Goal: Obtain resource: Download file/media

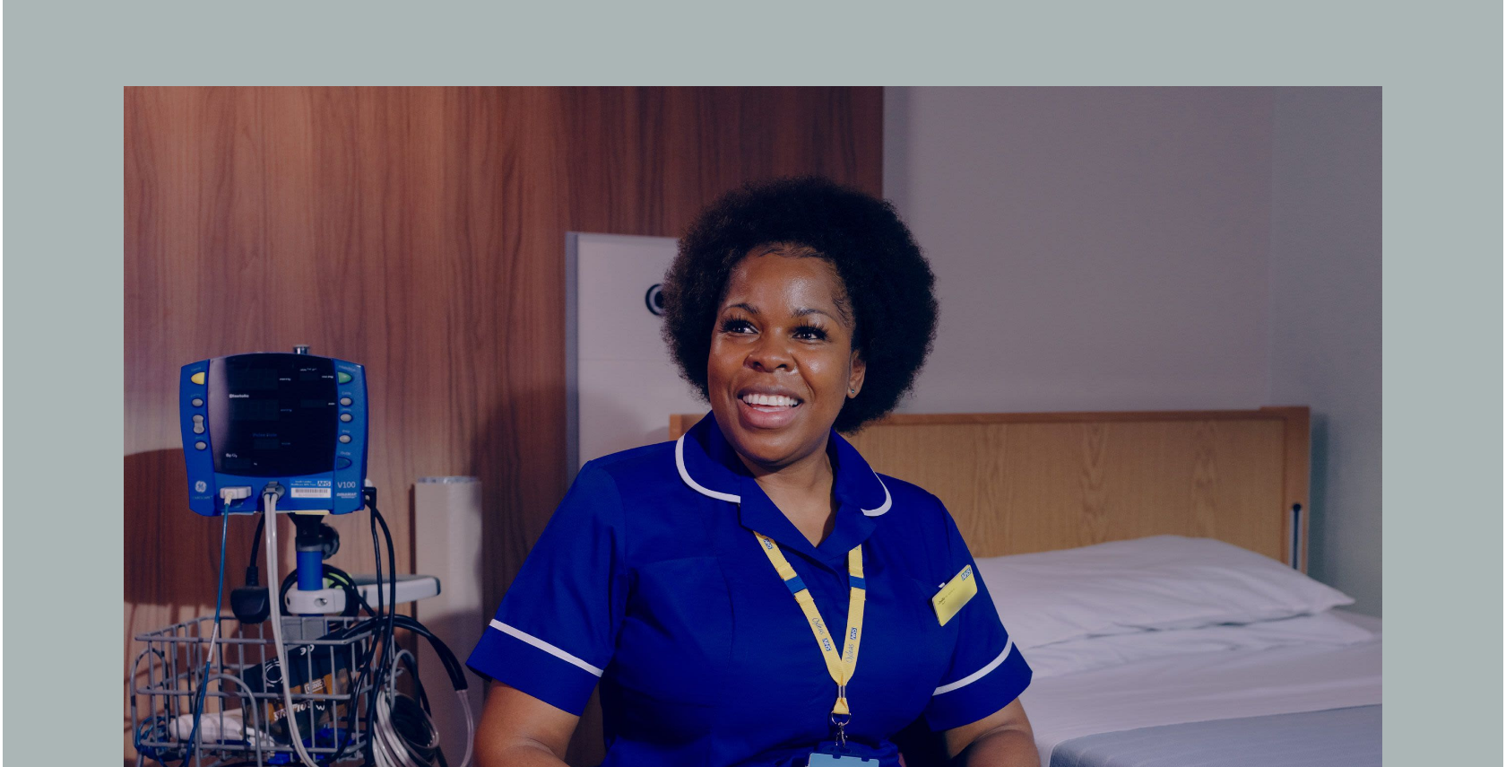
scroll to position [3817, 0]
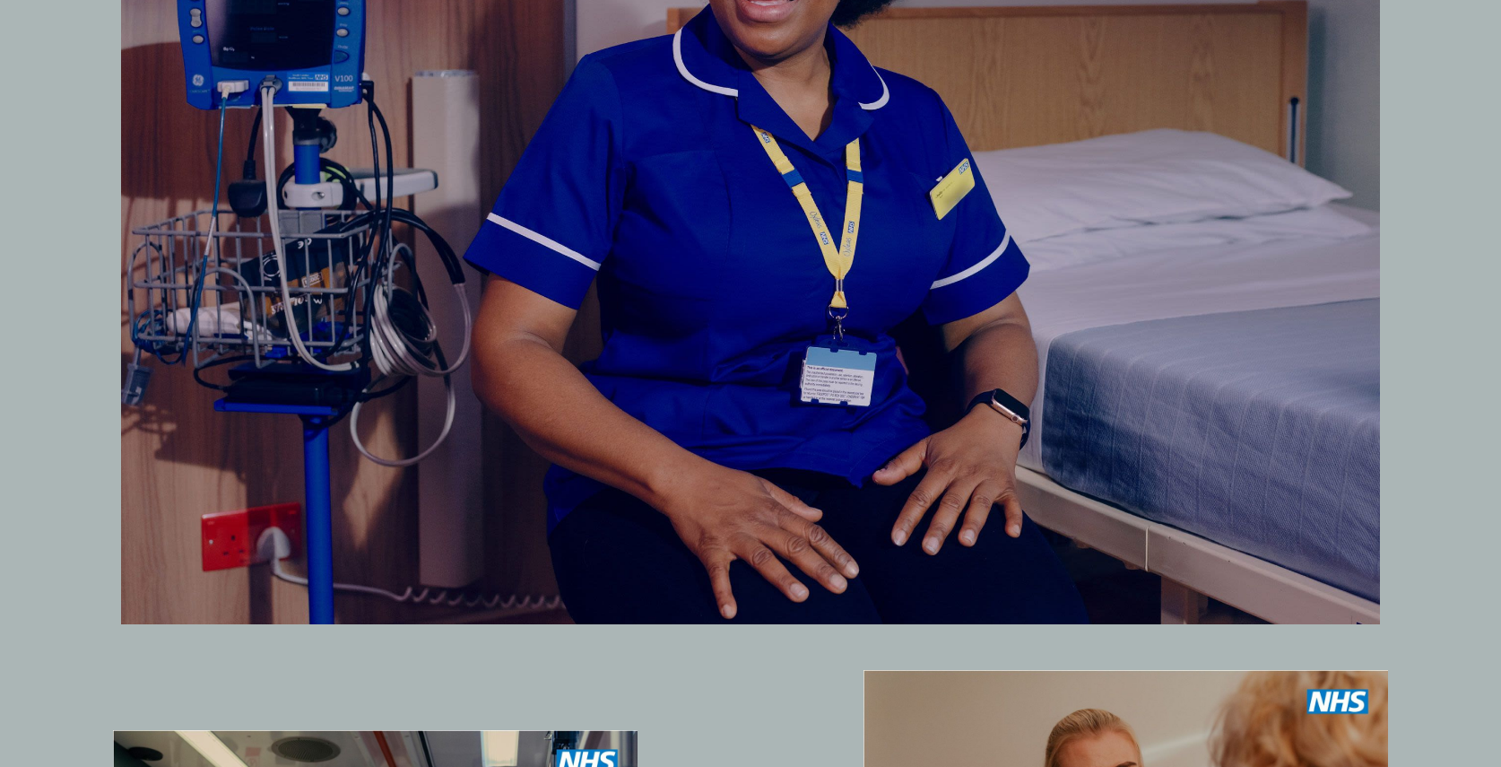
click at [634, 376] on img at bounding box center [750, 152] width 1259 height 944
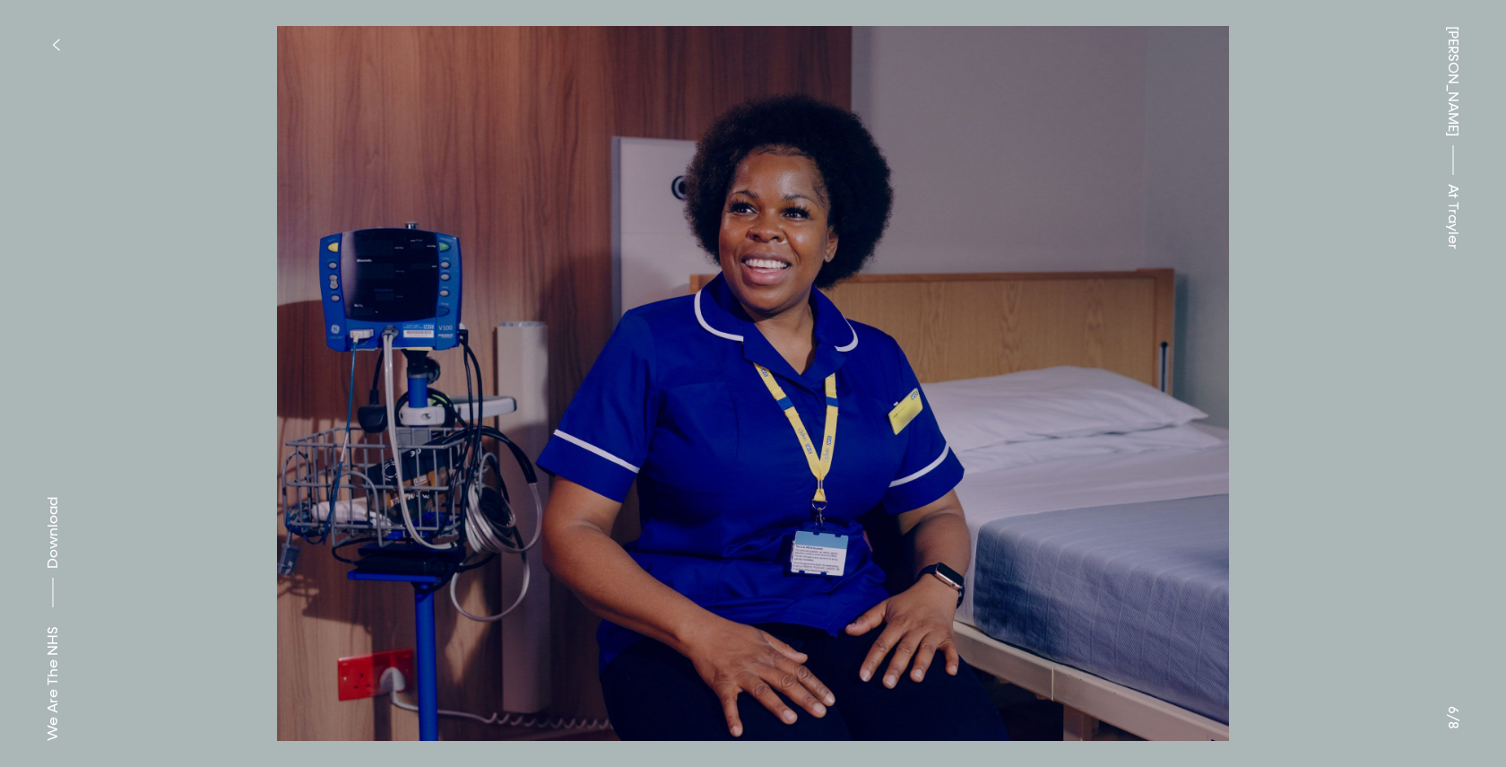
click at [1329, 556] on img at bounding box center [753, 383] width 1327 height 715
click at [1172, 603] on img at bounding box center [753, 383] width 1327 height 715
click at [1354, 582] on img at bounding box center [753, 383] width 1327 height 715
click at [1451, 720] on div "[PERSON_NAME] At [PERSON_NAME]" at bounding box center [1453, 383] width 106 height 767
click at [1330, 462] on img at bounding box center [753, 383] width 1327 height 715
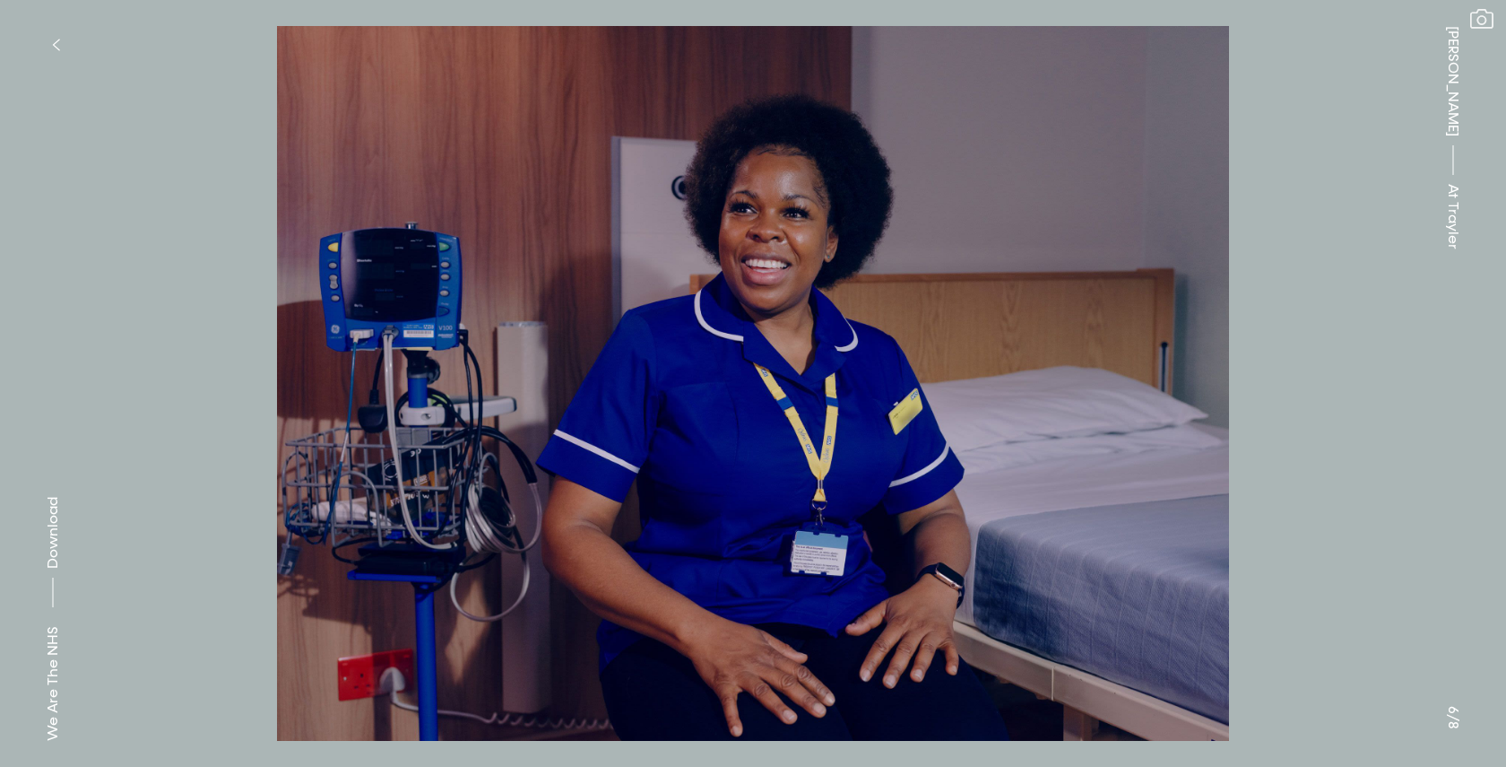
click at [1493, 747] on div "[PERSON_NAME] At [PERSON_NAME]" at bounding box center [1453, 383] width 106 height 767
click at [989, 394] on img at bounding box center [753, 383] width 1327 height 715
click at [1266, 374] on button at bounding box center [1129, 192] width 753 height 384
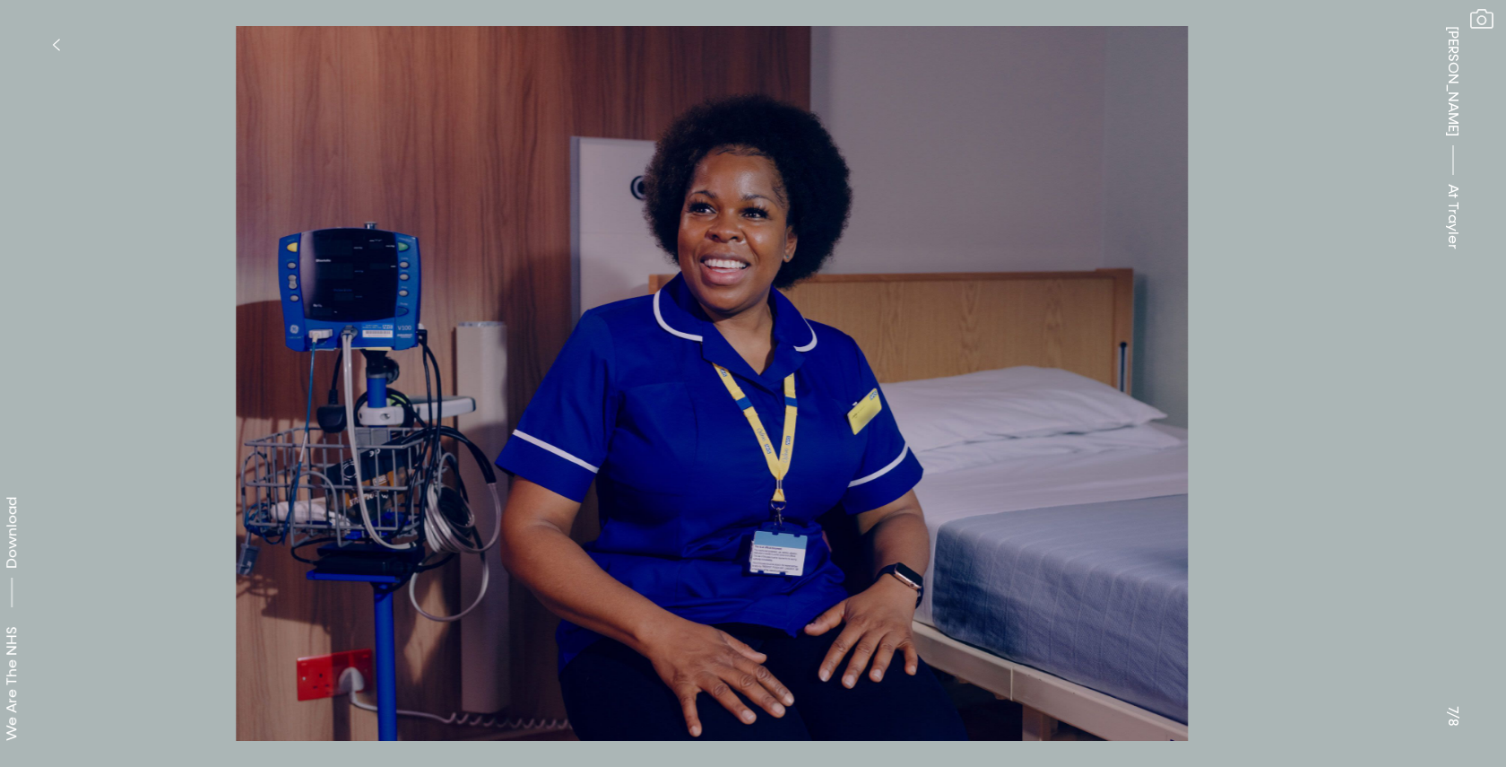
click at [1266, 374] on button at bounding box center [1129, 192] width 753 height 384
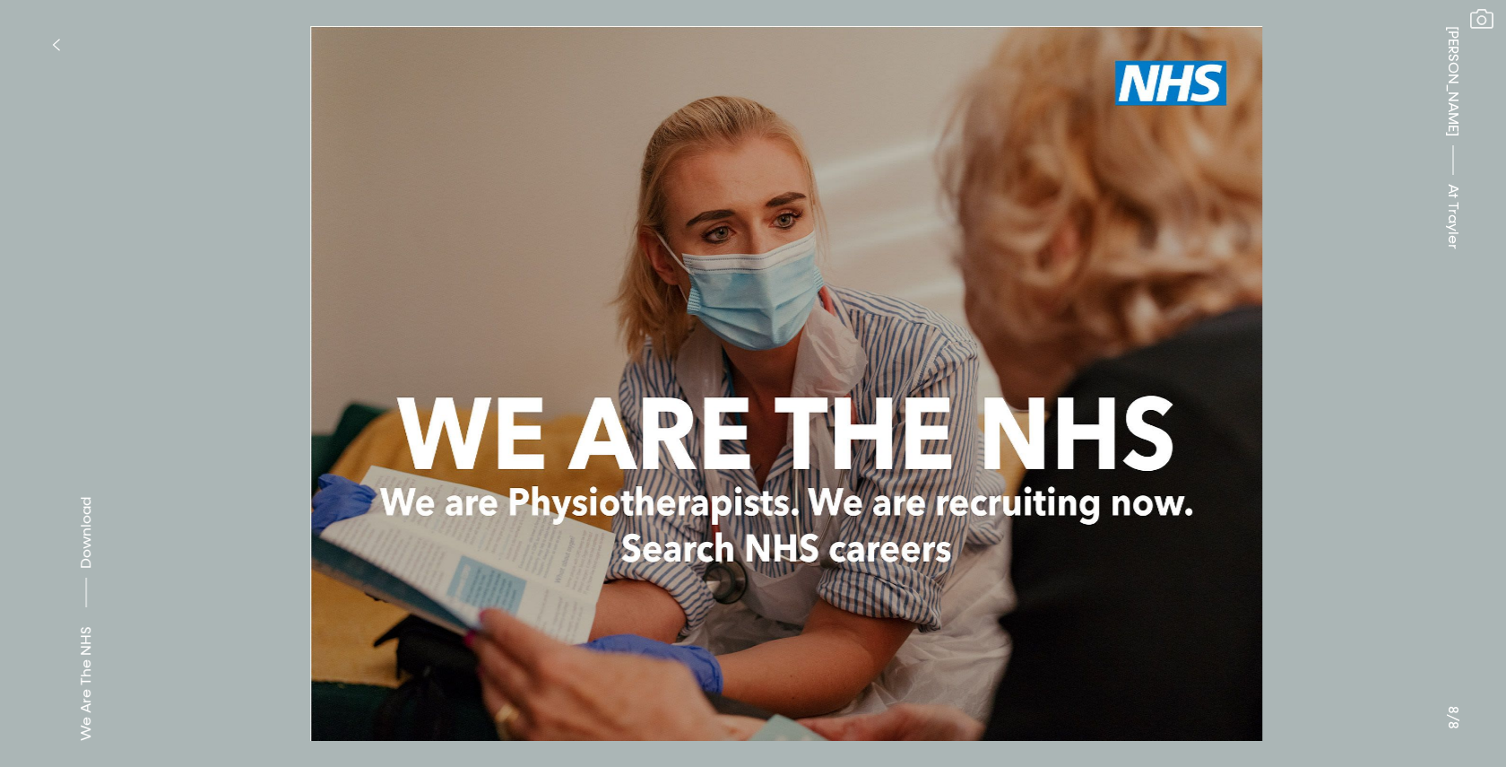
click at [1266, 374] on button at bounding box center [1129, 192] width 753 height 384
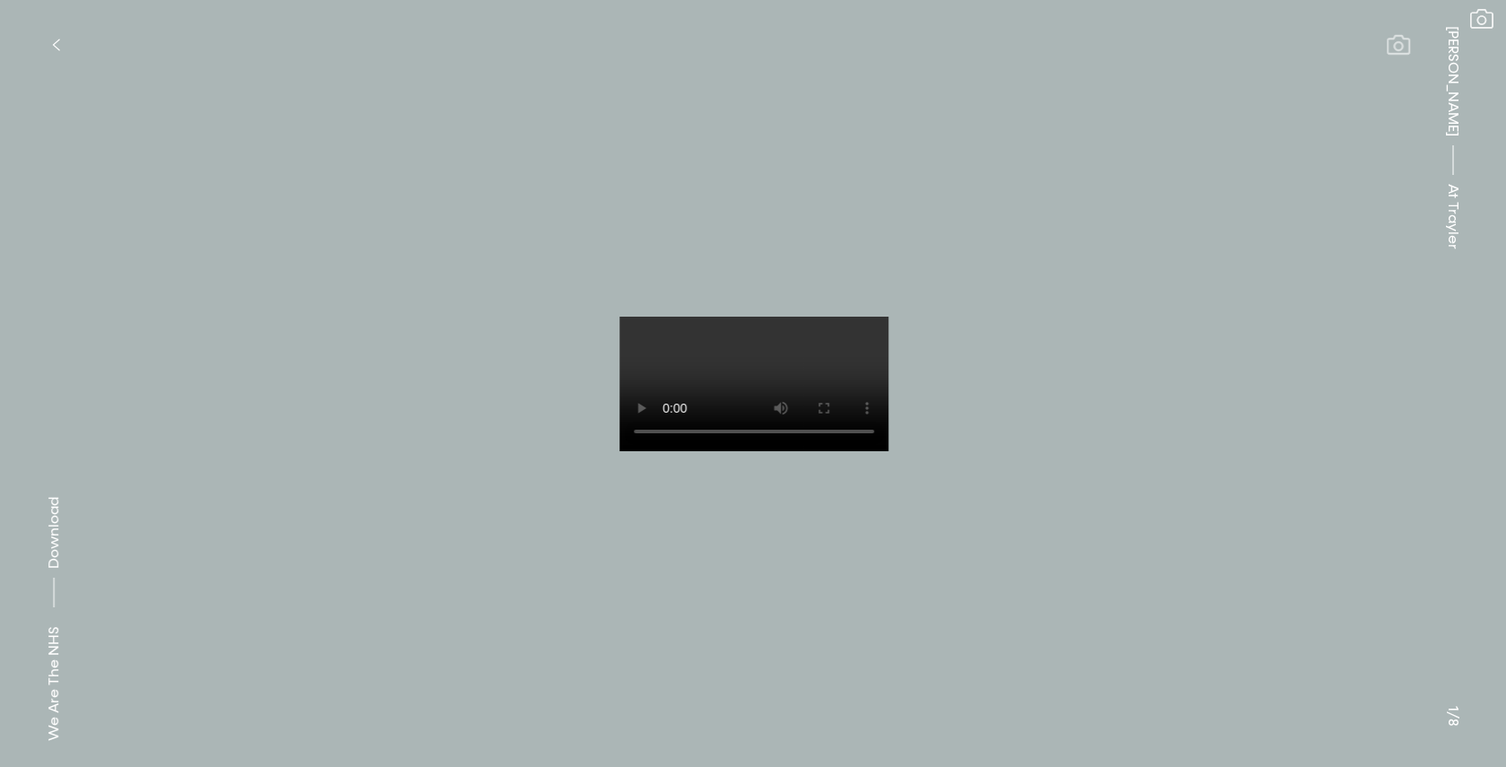
click at [1266, 374] on button at bounding box center [1129, 192] width 753 height 384
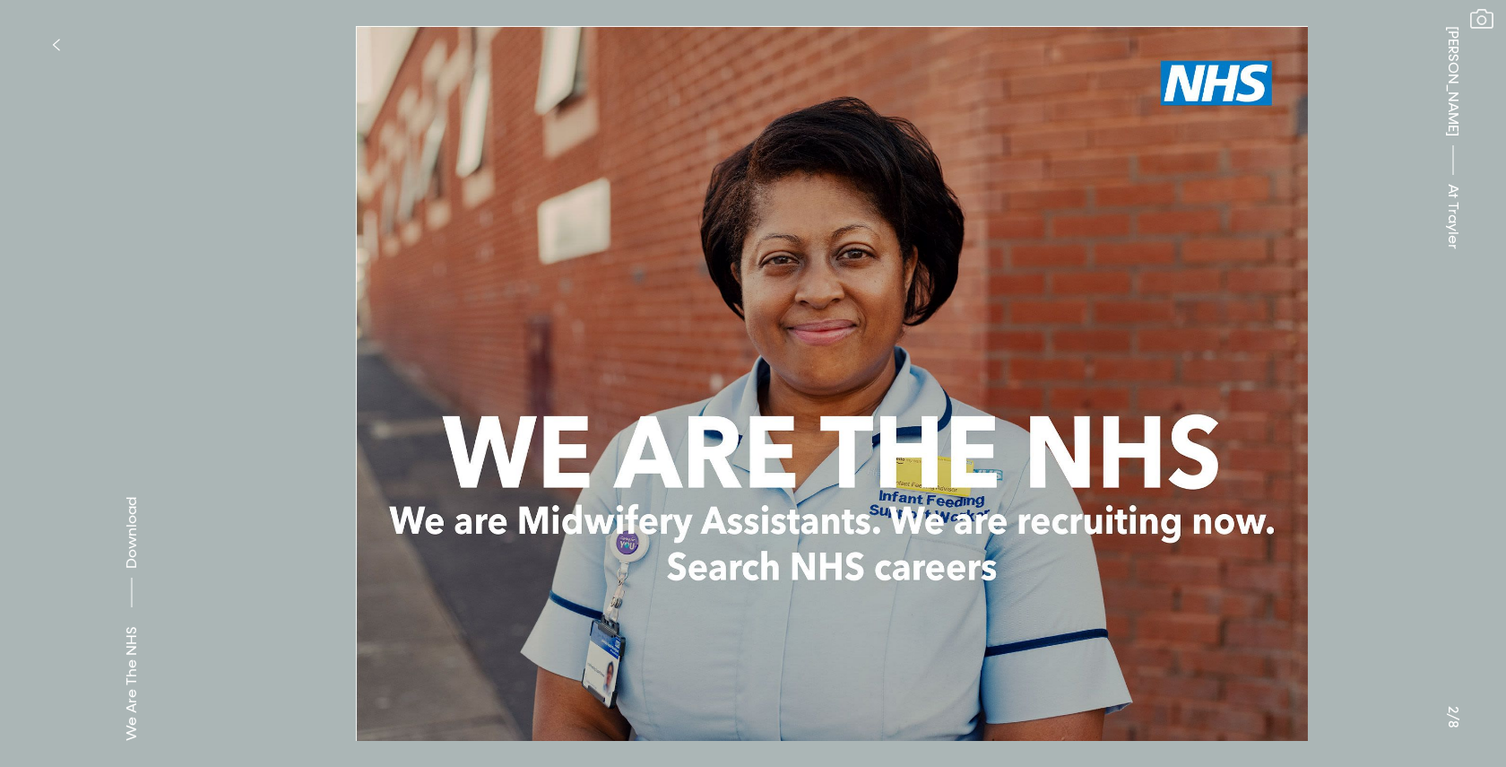
click at [1266, 374] on button at bounding box center [1129, 192] width 753 height 384
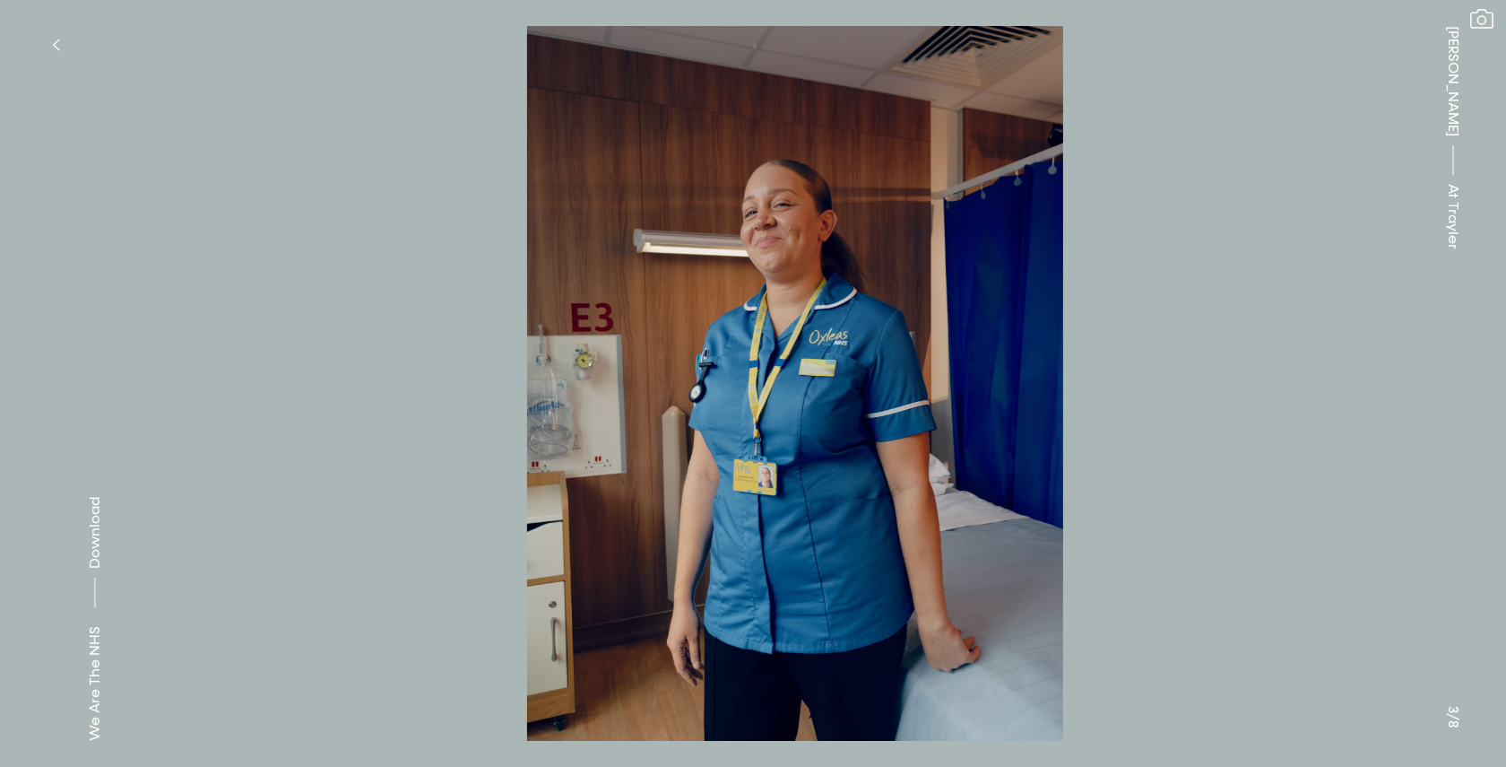
click at [1266, 374] on button at bounding box center [1129, 192] width 753 height 384
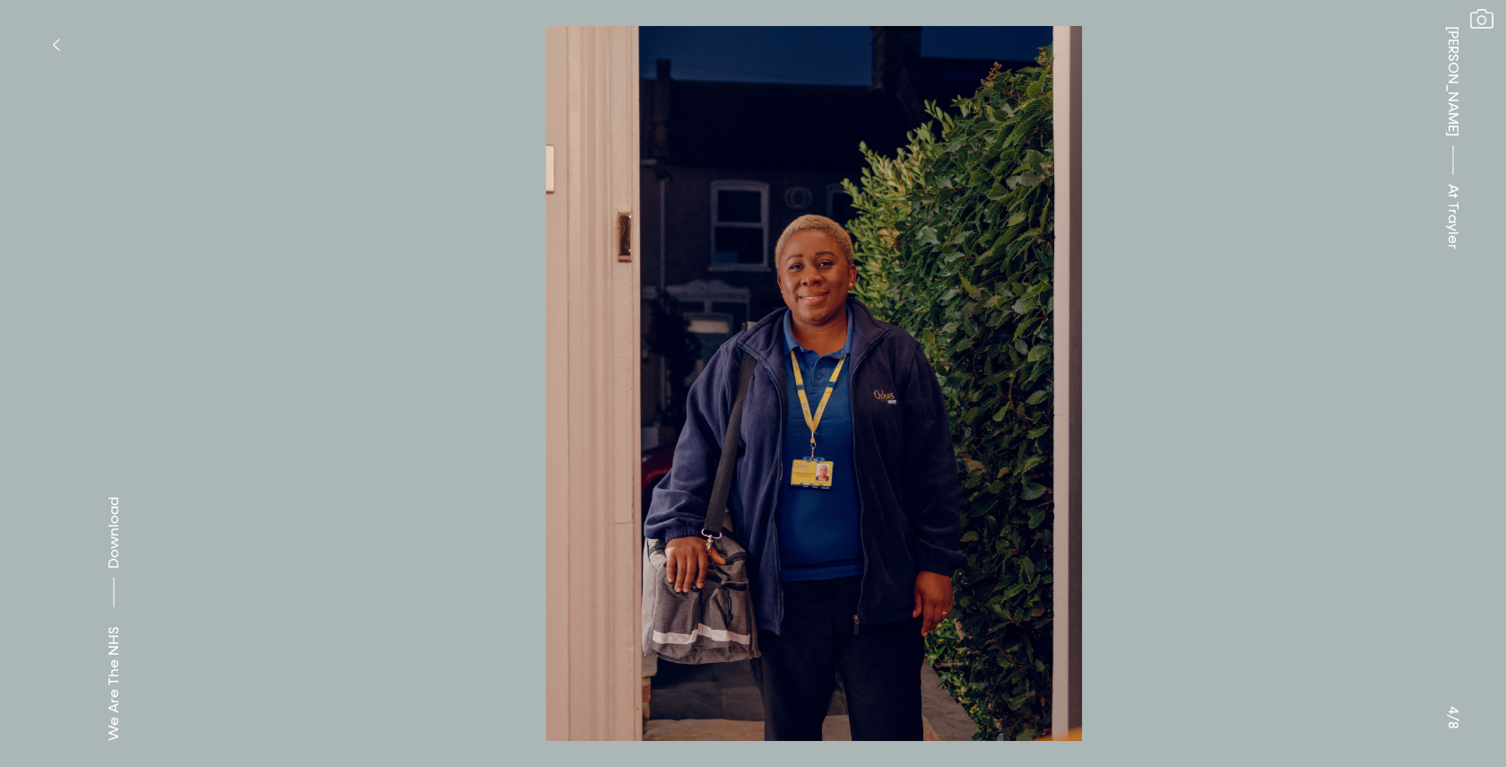
click at [1266, 374] on button at bounding box center [1129, 192] width 753 height 384
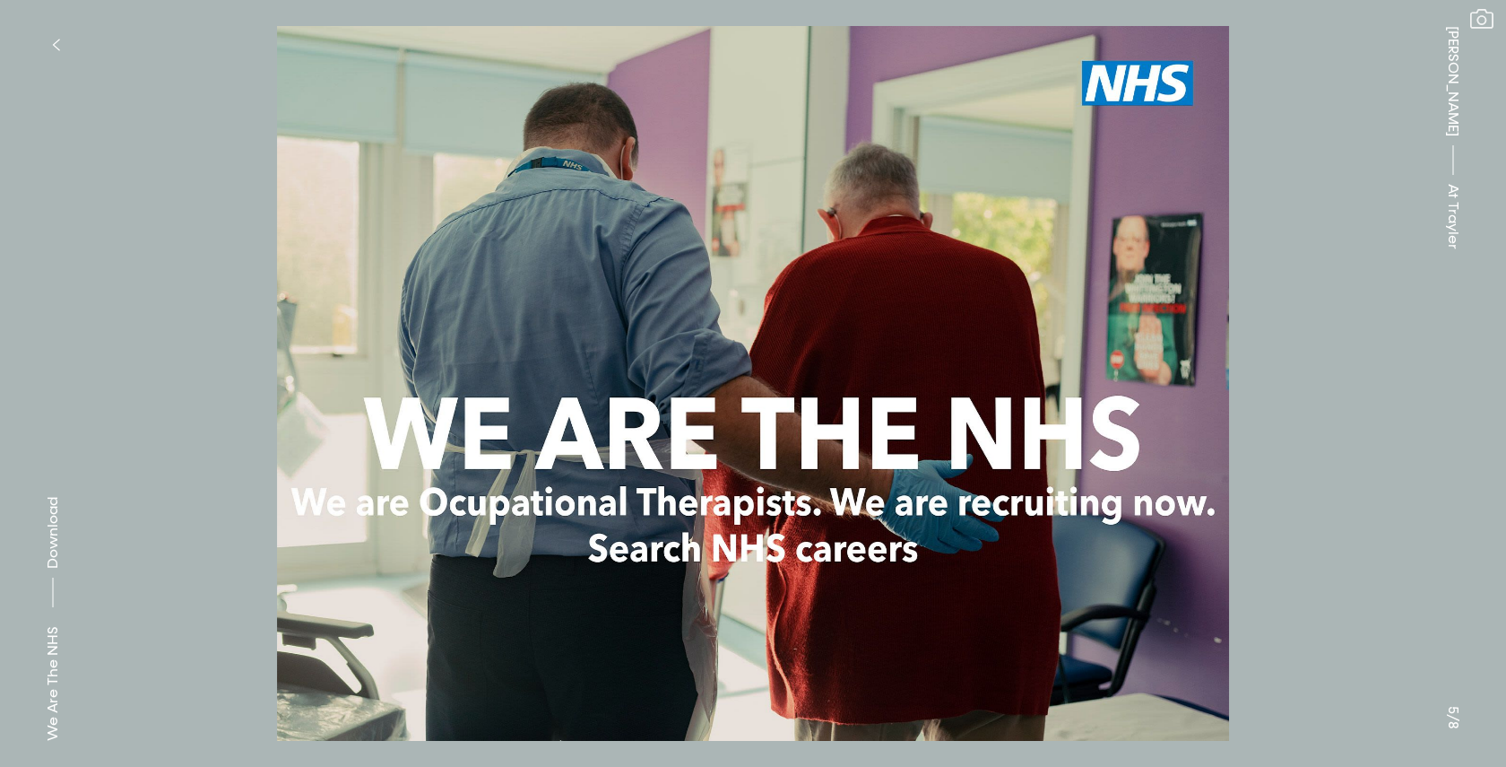
click at [1266, 374] on button at bounding box center [1129, 192] width 753 height 384
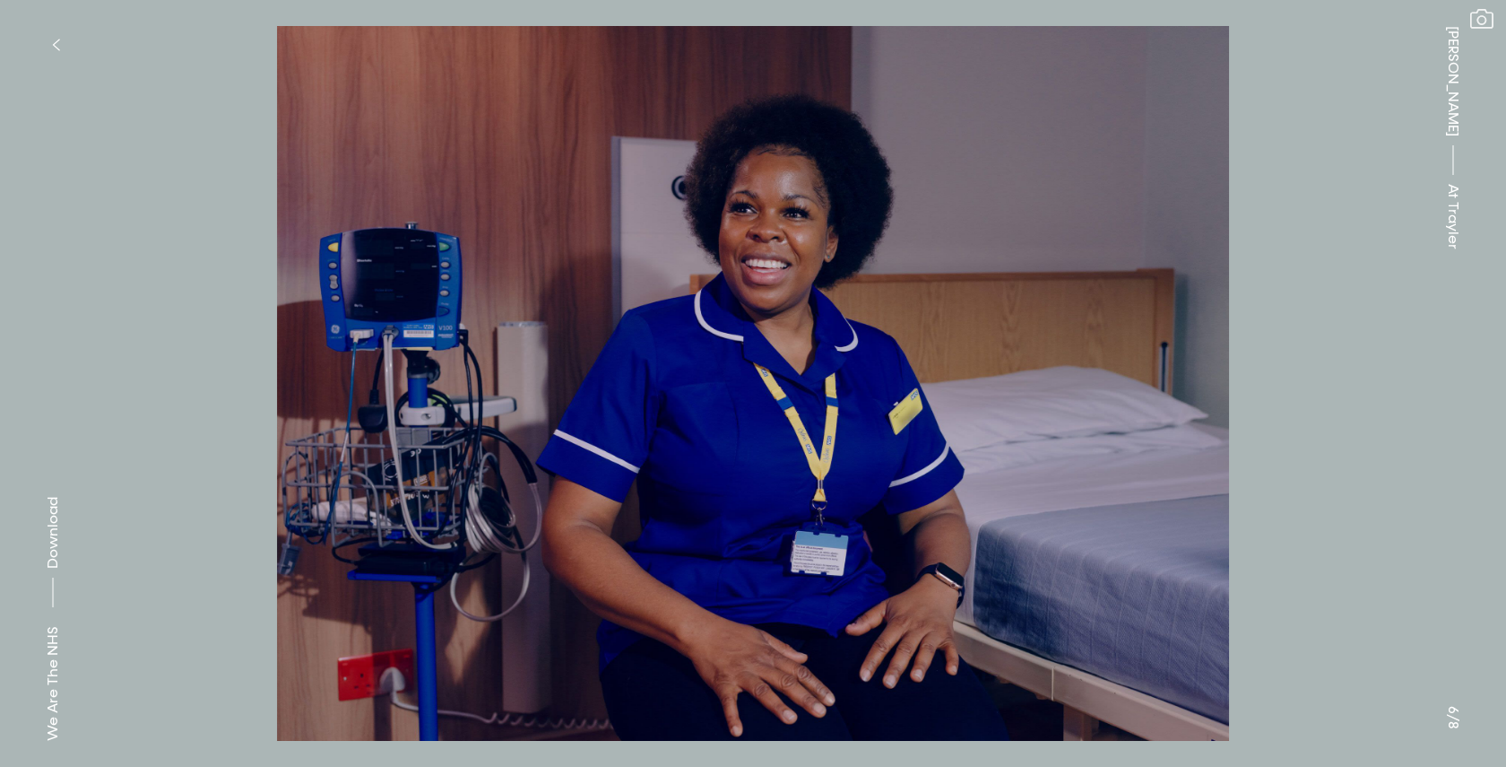
click at [53, 545] on span "Download" at bounding box center [53, 533] width 18 height 72
click at [1383, 336] on button at bounding box center [1129, 192] width 753 height 384
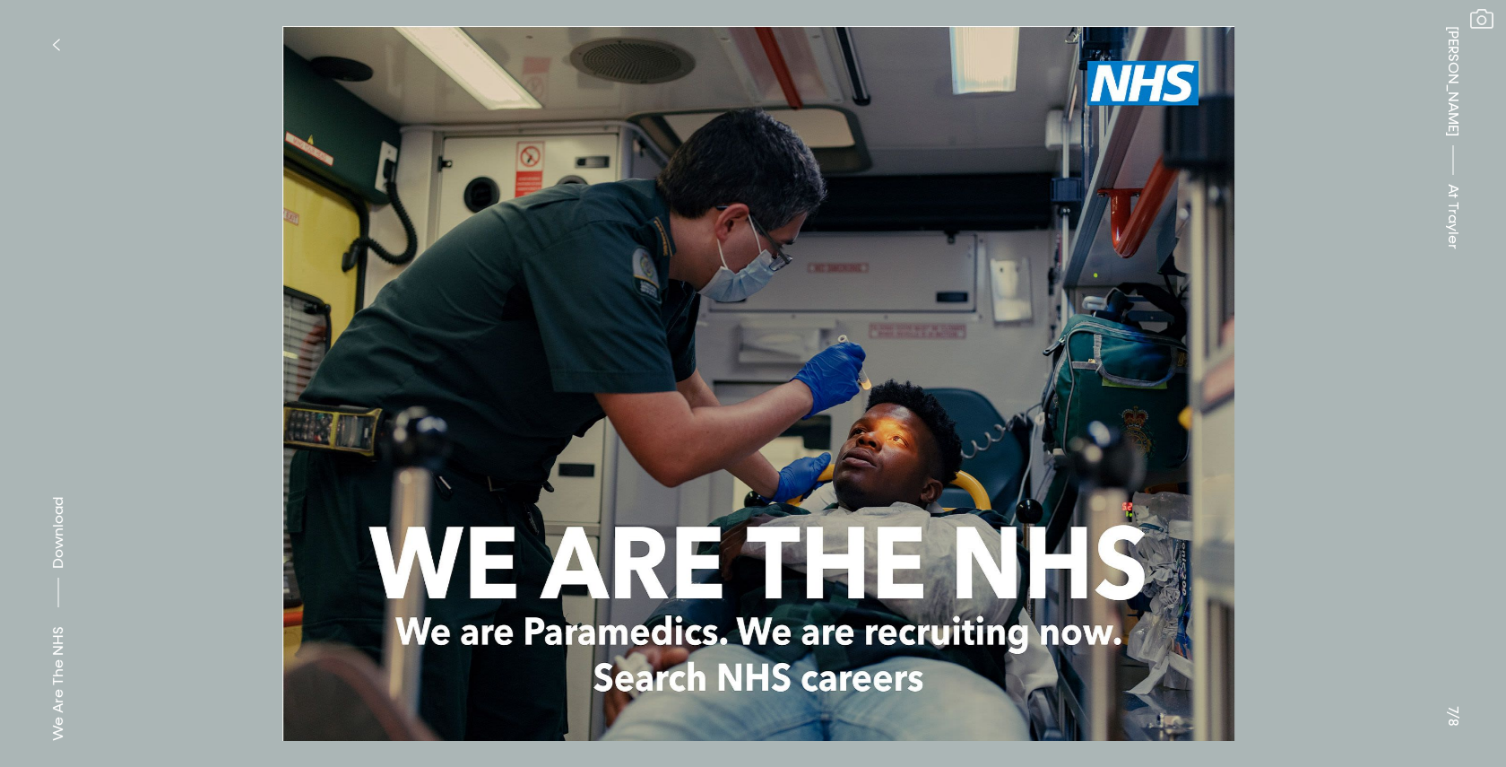
click at [1373, 320] on button at bounding box center [1129, 192] width 753 height 384
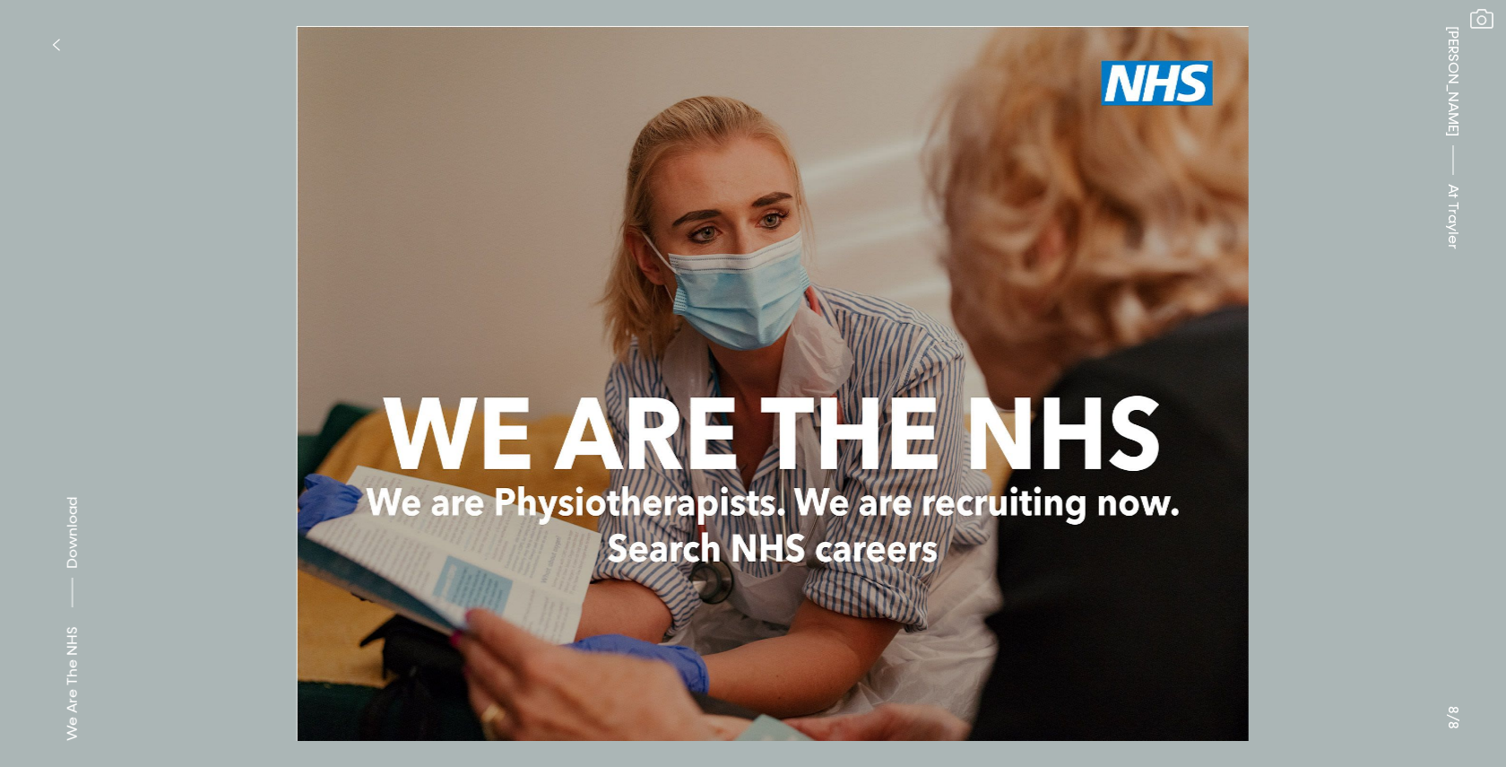
click at [1373, 320] on button at bounding box center [1129, 192] width 753 height 384
